Goal: Find specific page/section

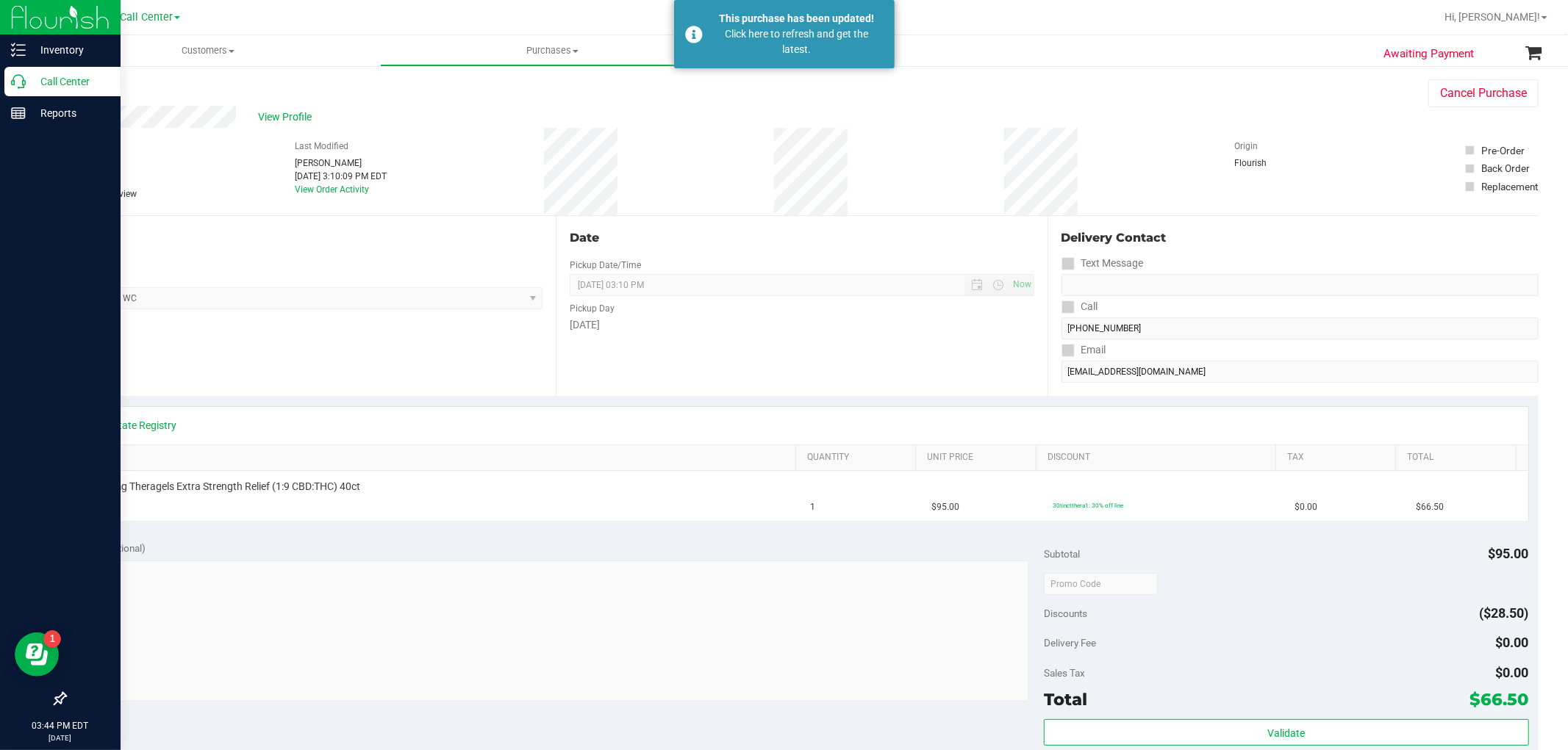
click at [18, 83] on icon at bounding box center [18, 81] width 15 height 15
